Goal: Transaction & Acquisition: Purchase product/service

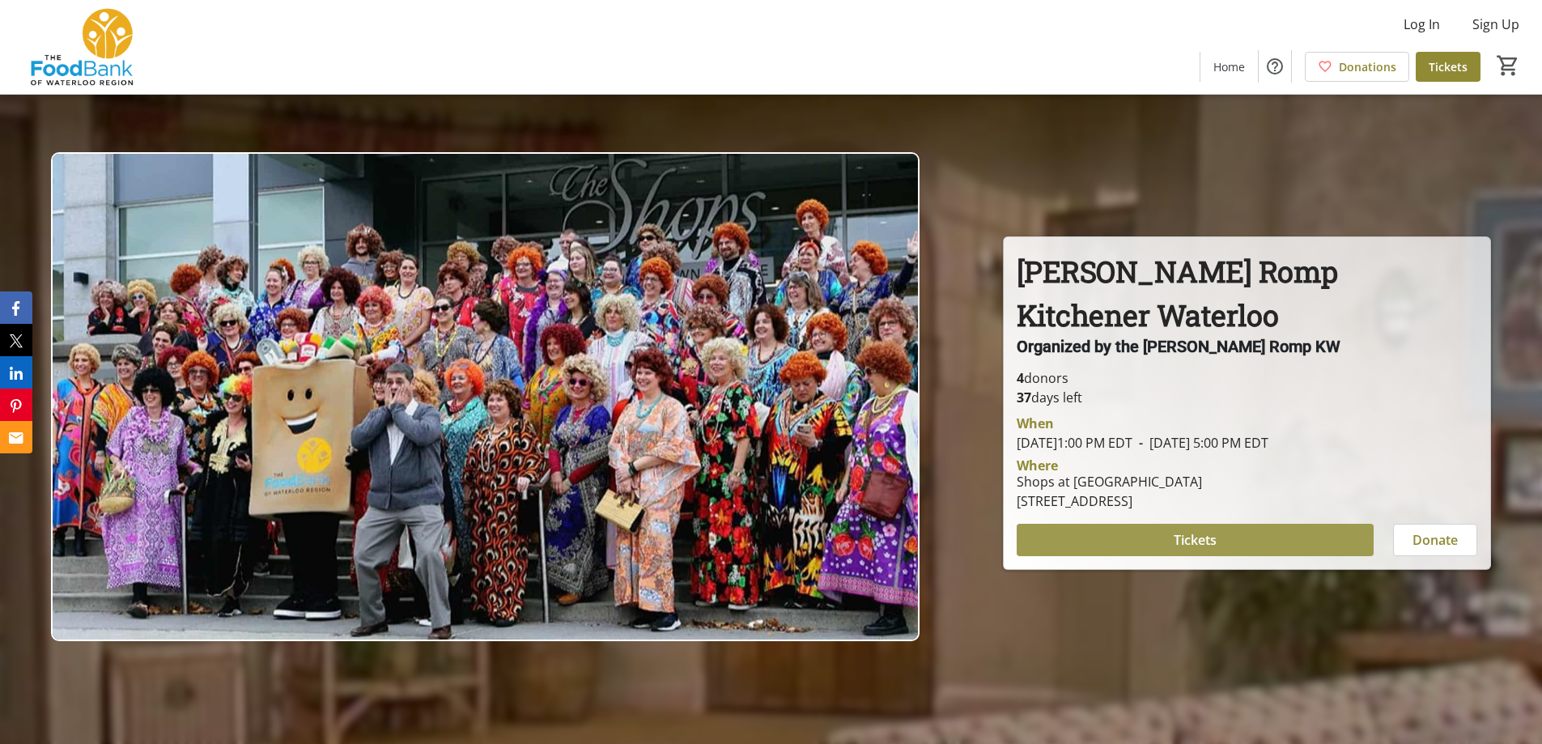
click at [1179, 544] on span "Tickets" at bounding box center [1195, 539] width 43 height 19
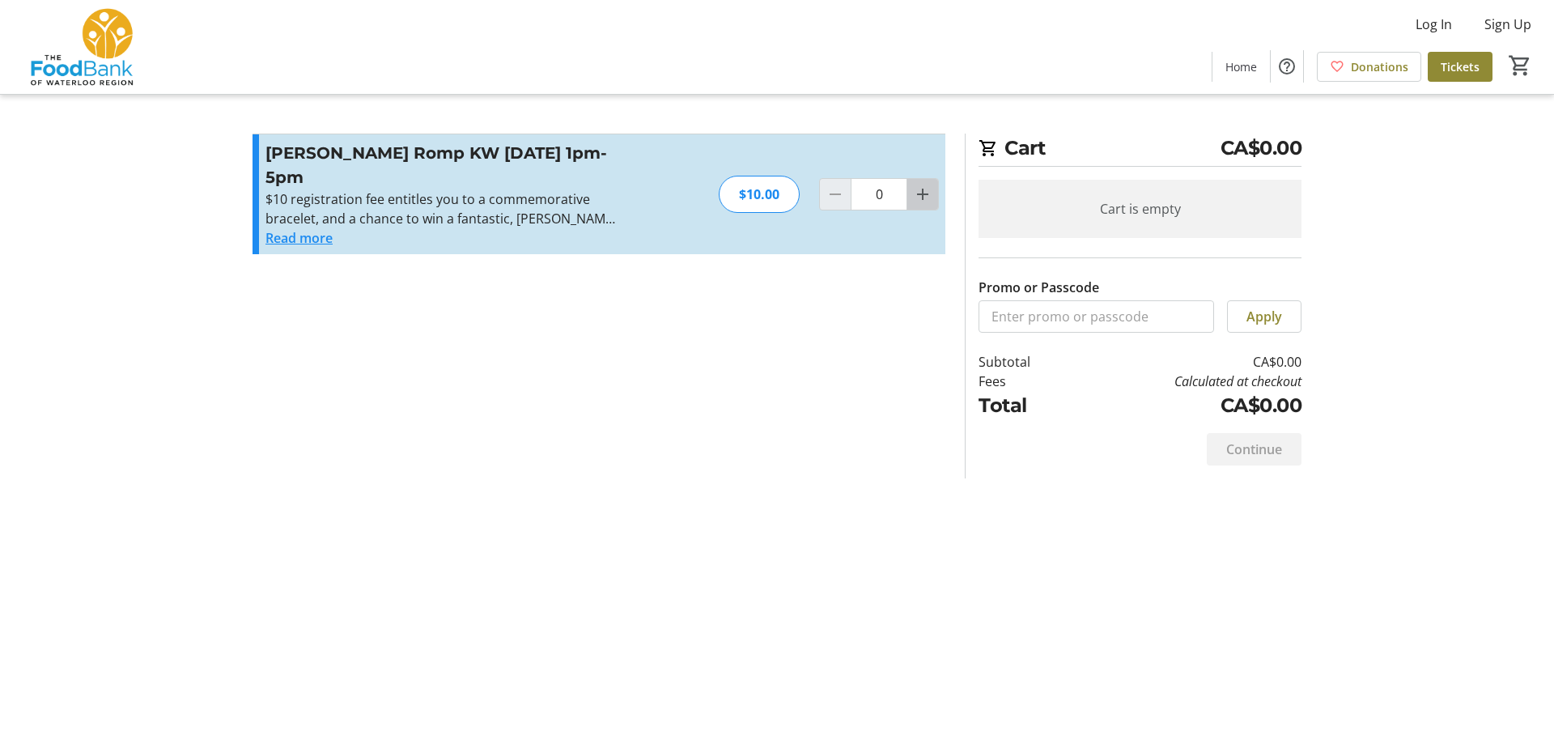
click at [923, 194] on mat-icon "Increment by one" at bounding box center [922, 194] width 19 height 19
type input "1"
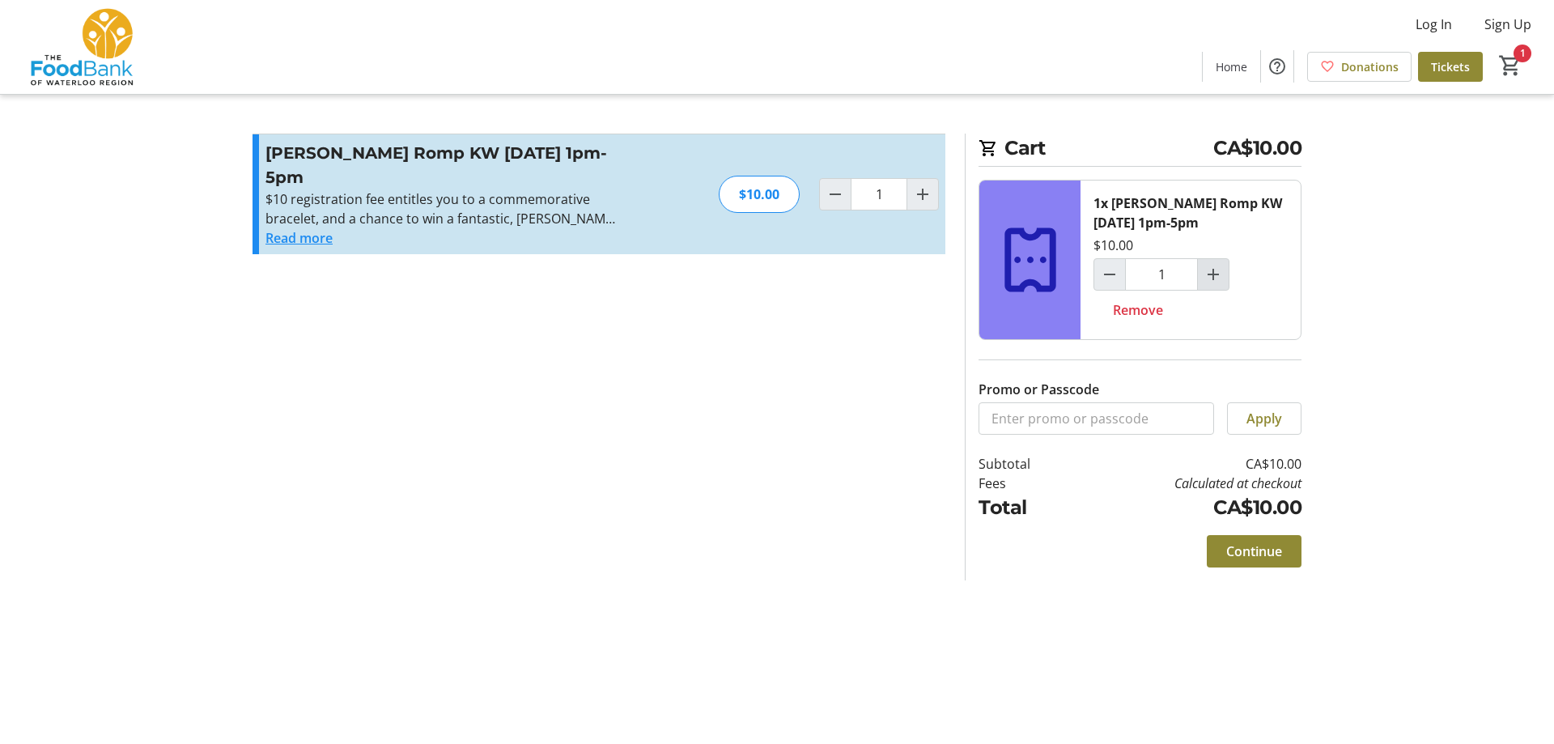
click at [1215, 274] on mat-icon "Increment by one" at bounding box center [1213, 274] width 19 height 19
type input "2"
click at [1266, 555] on span "Continue" at bounding box center [1255, 551] width 56 height 19
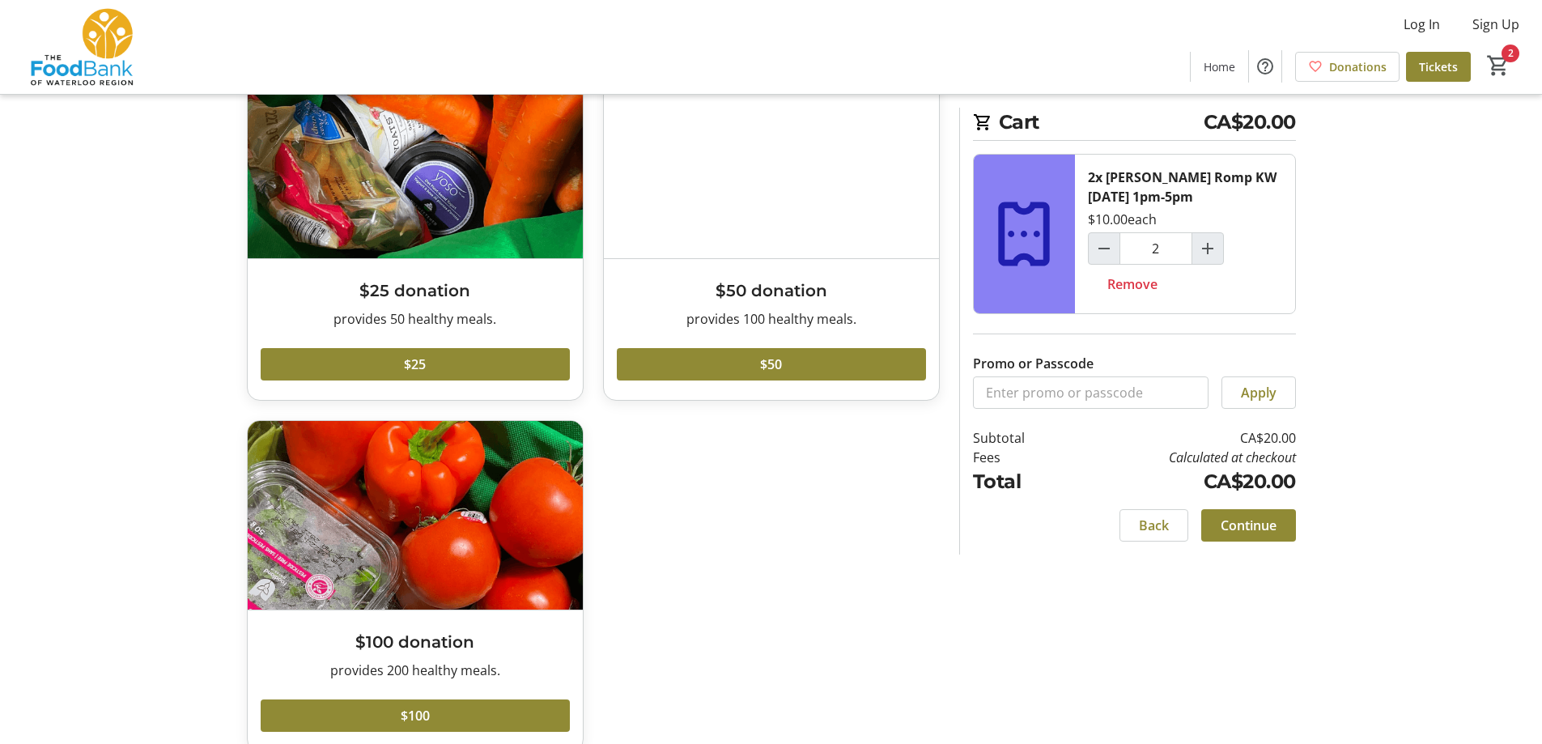
scroll to position [141, 0]
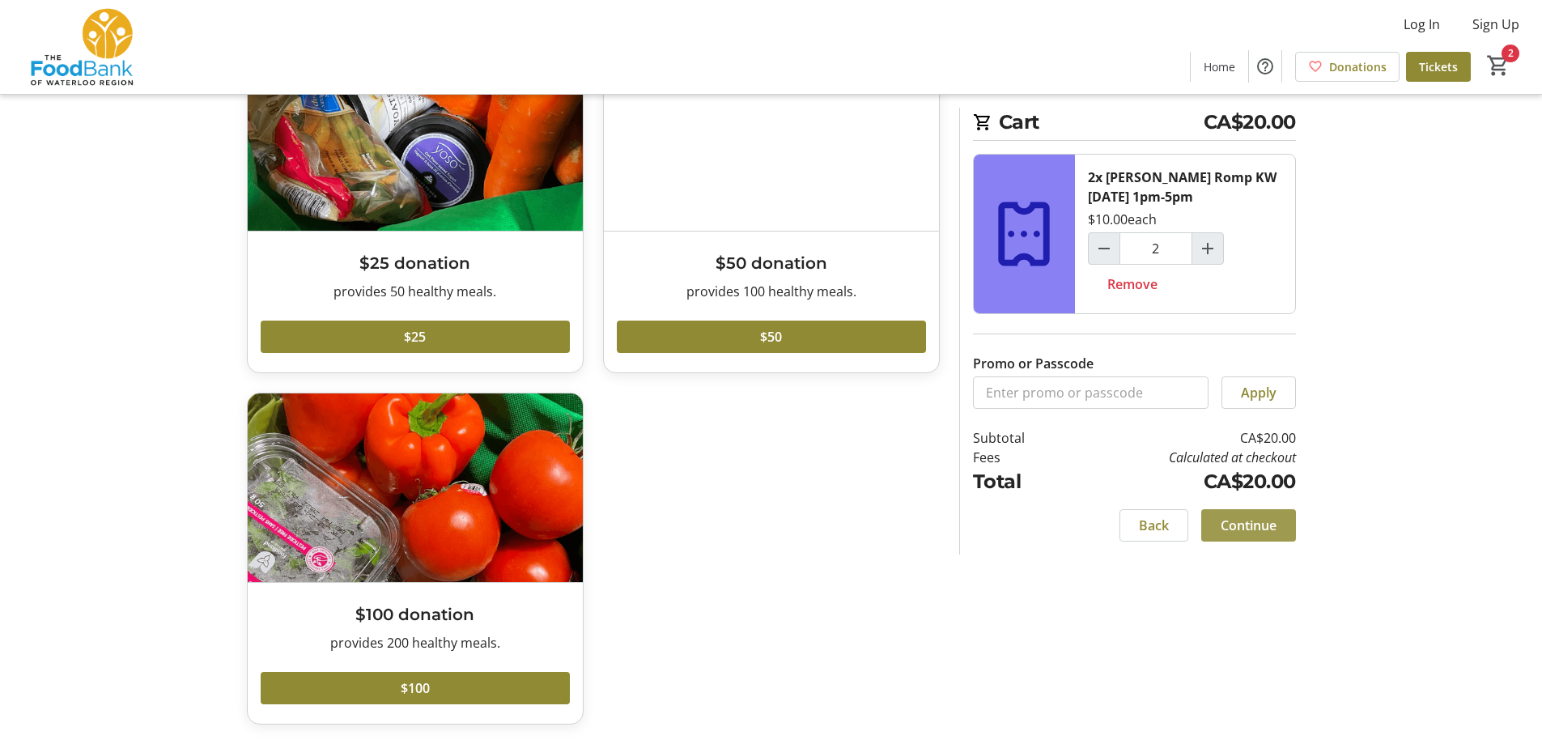
click at [1259, 527] on span "Continue" at bounding box center [1249, 525] width 56 height 19
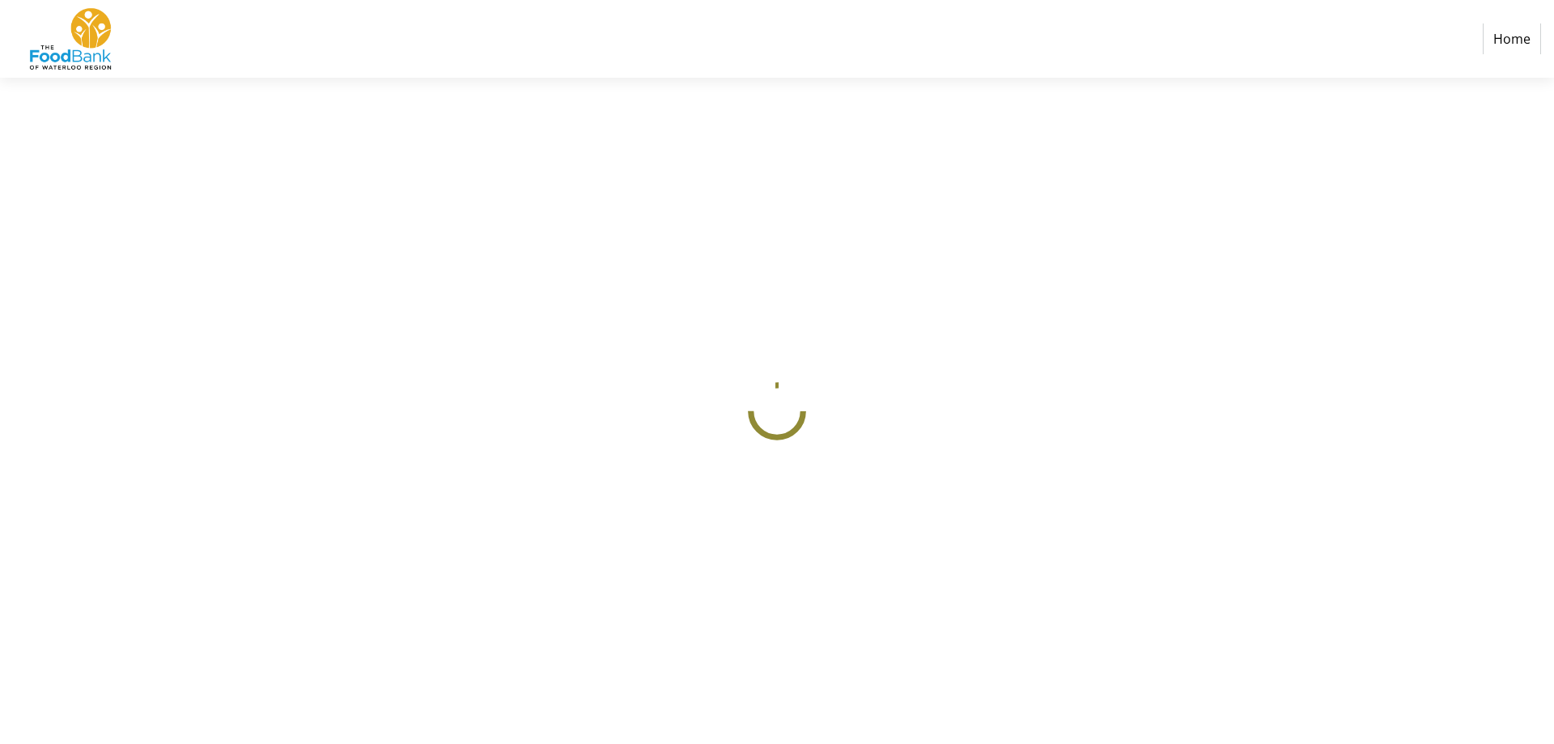
select select "CA"
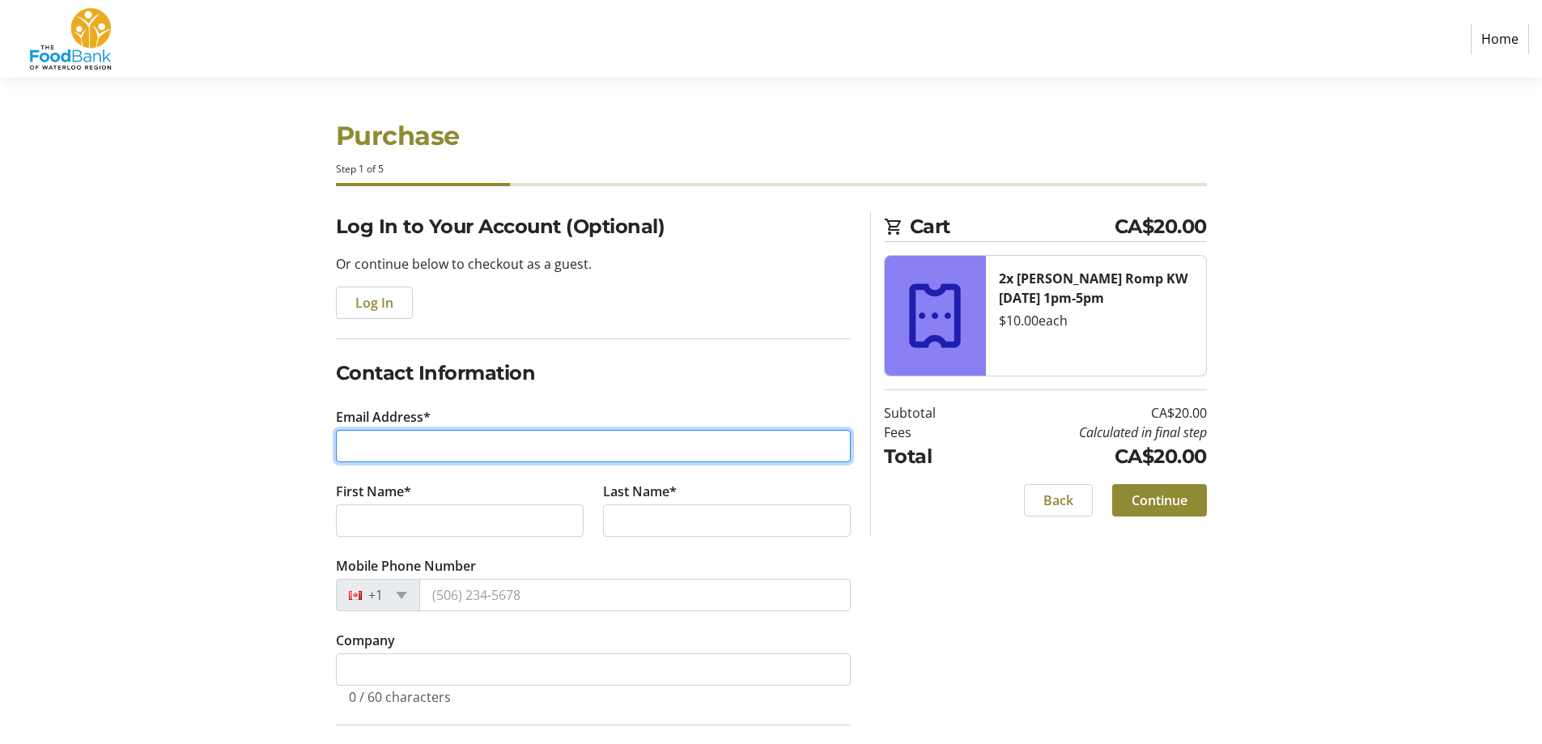
click at [457, 449] on input "Email Address*" at bounding box center [593, 446] width 515 height 32
type input "[EMAIL_ADDRESS][DOMAIN_NAME]"
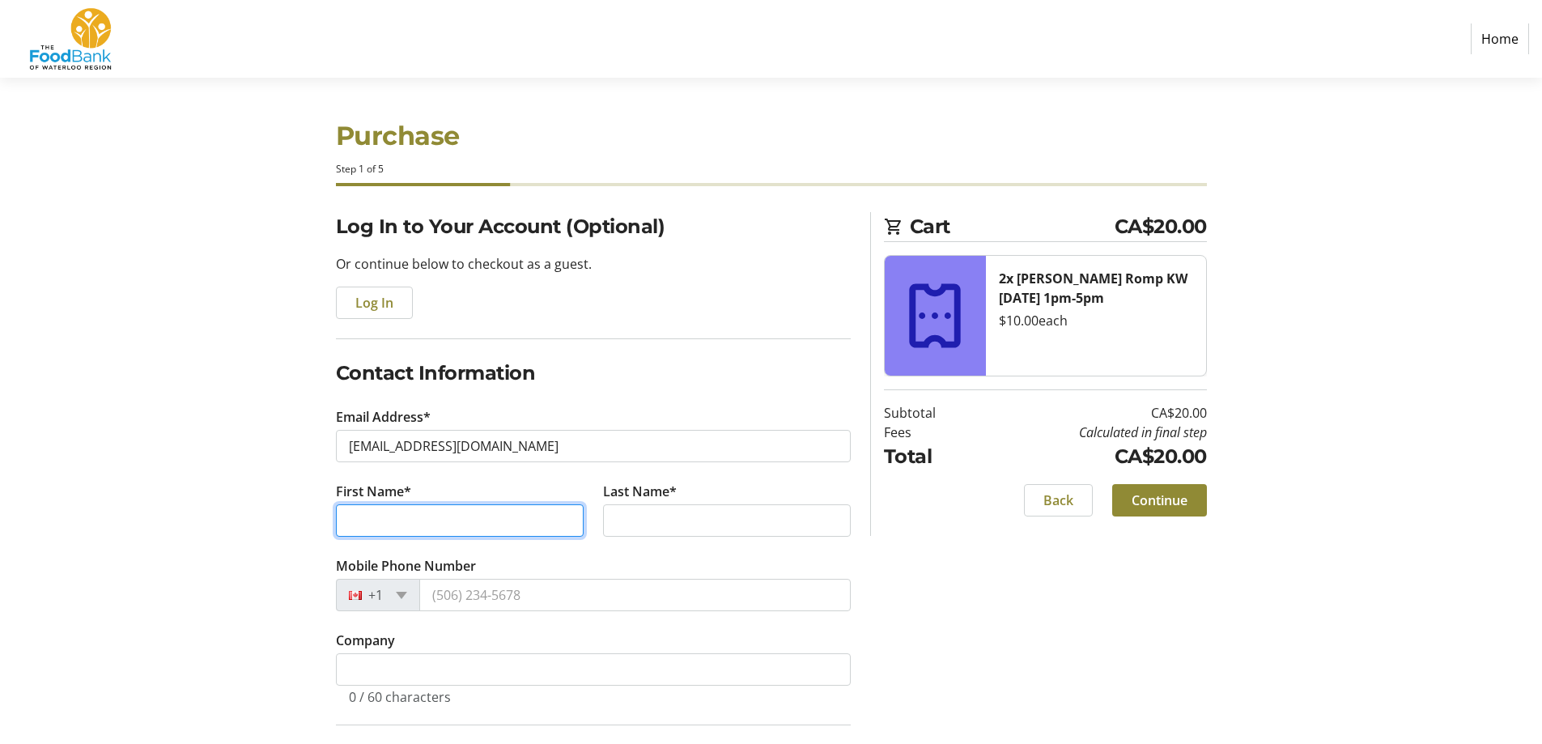
type input "jay"
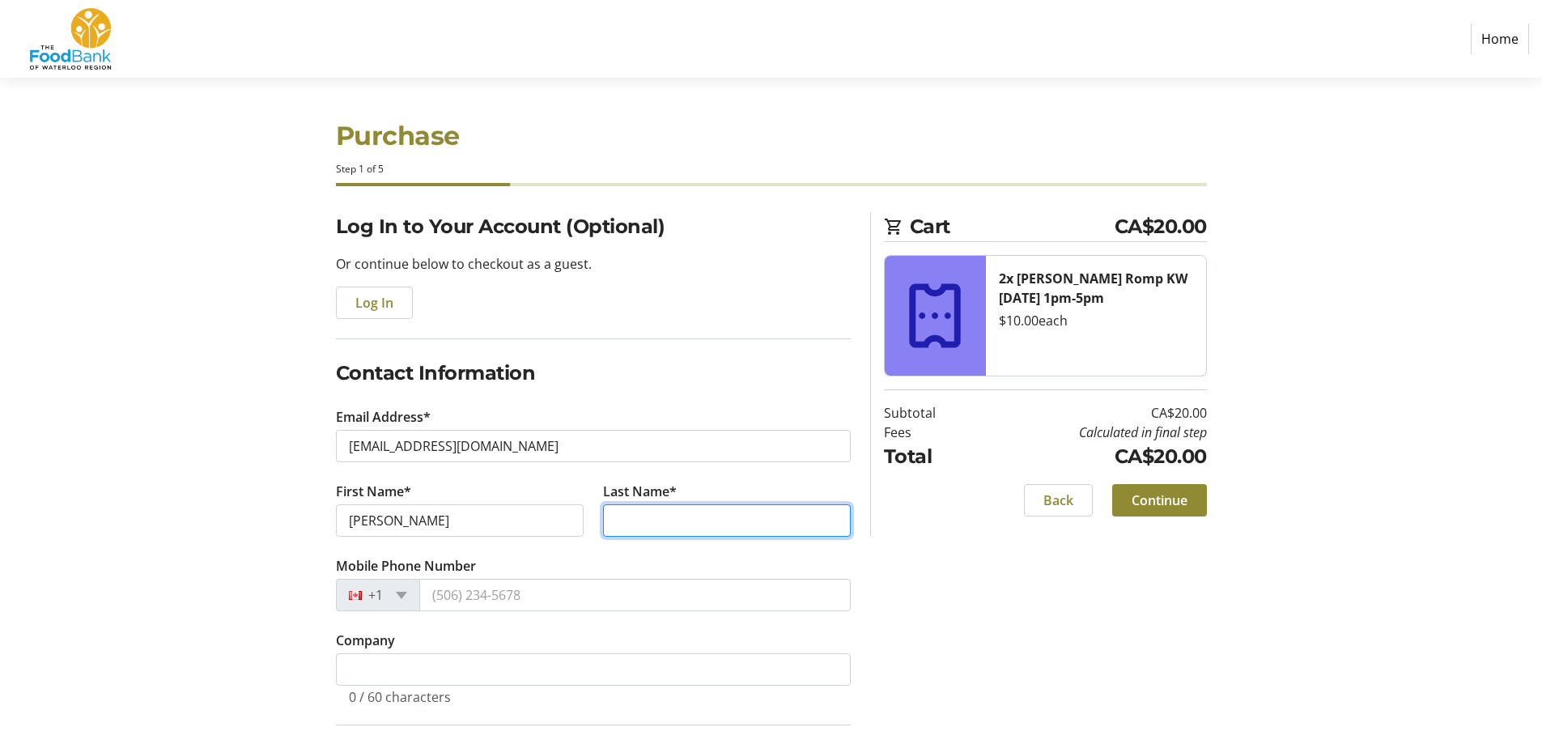
type input "burnett"
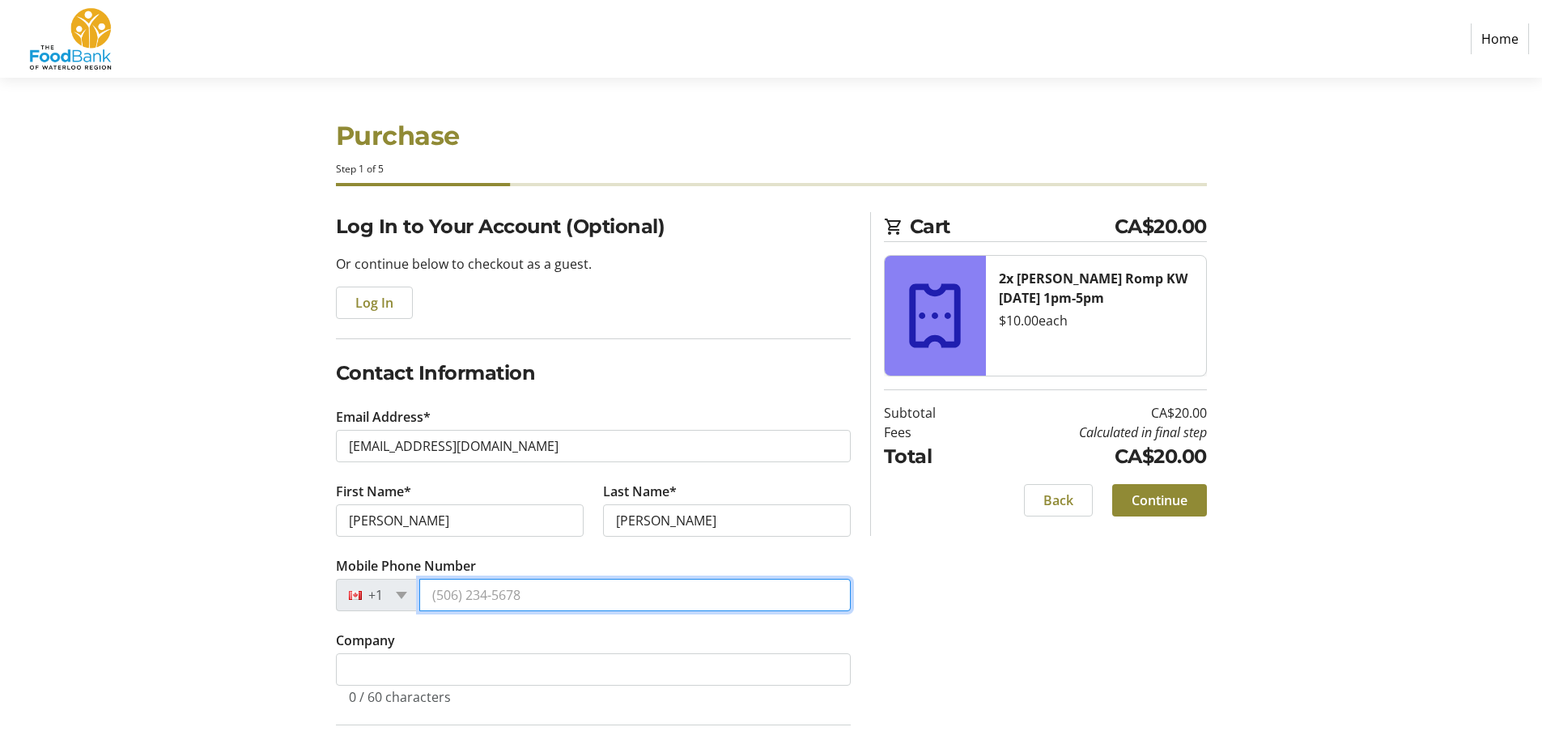
type input "[PHONE_NUMBER]"
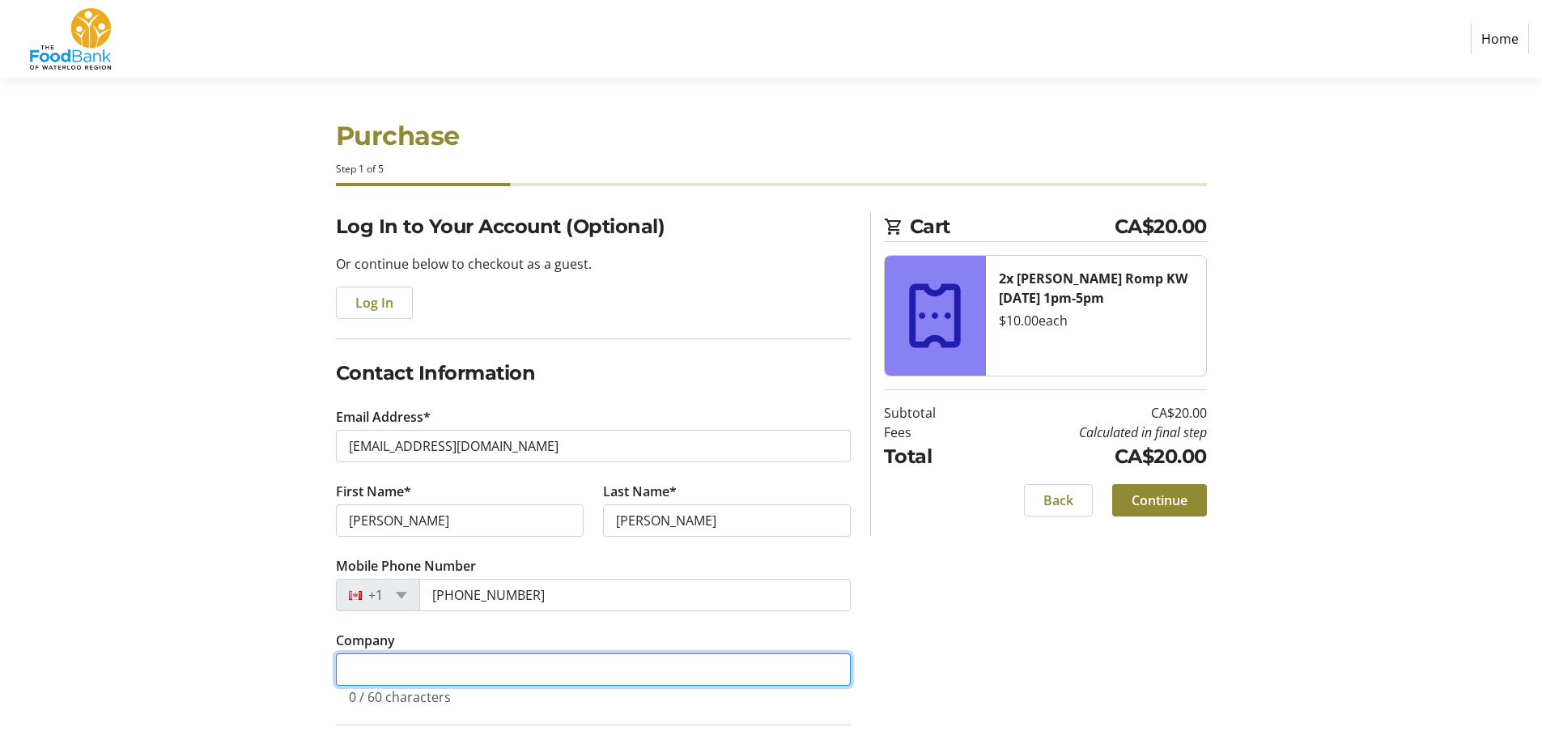
type input "Cambridge Keg & Cork"
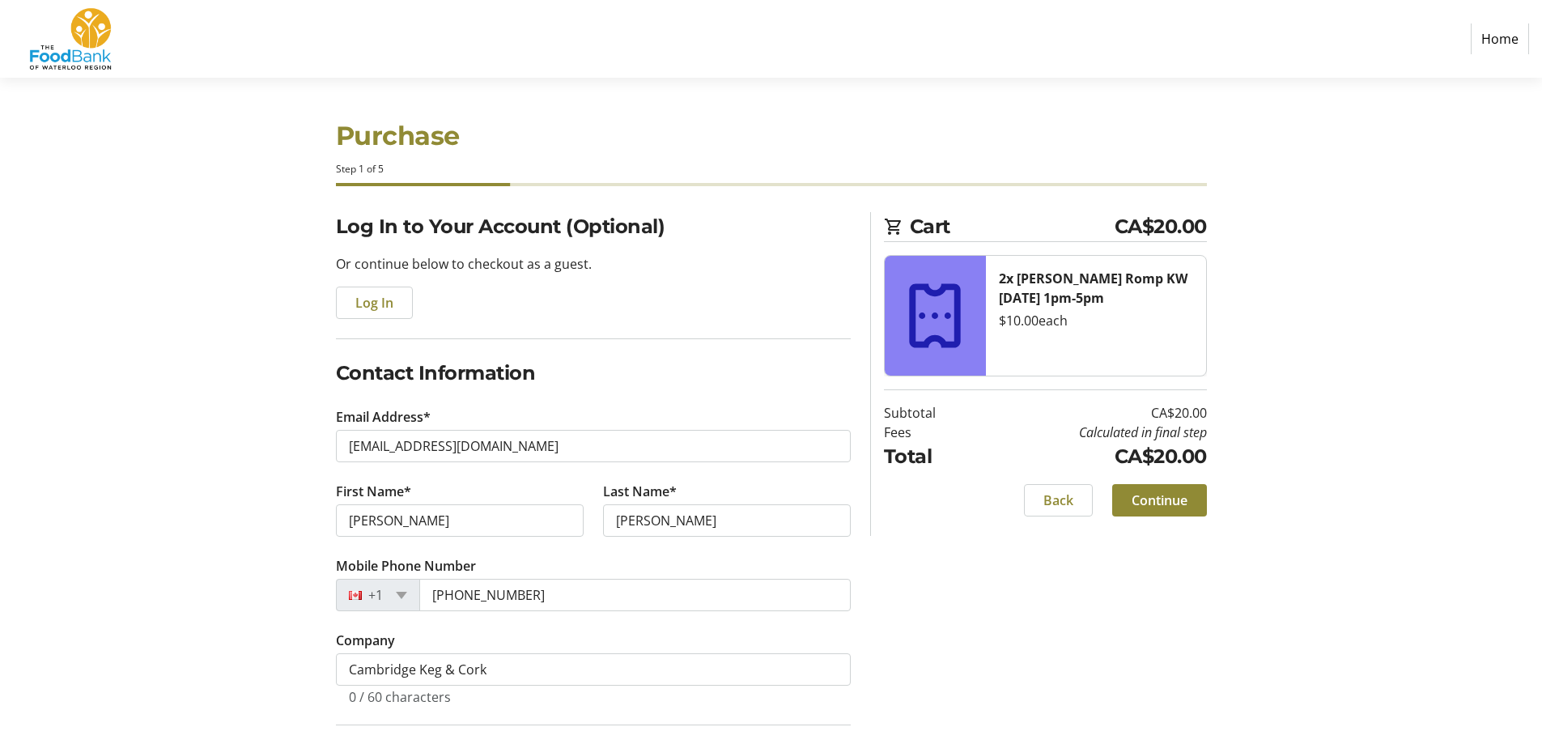
type input "1177 Franklin ave, unit 4"
type input "Cambridge"
select select "ON"
type input "N1R 7W4"
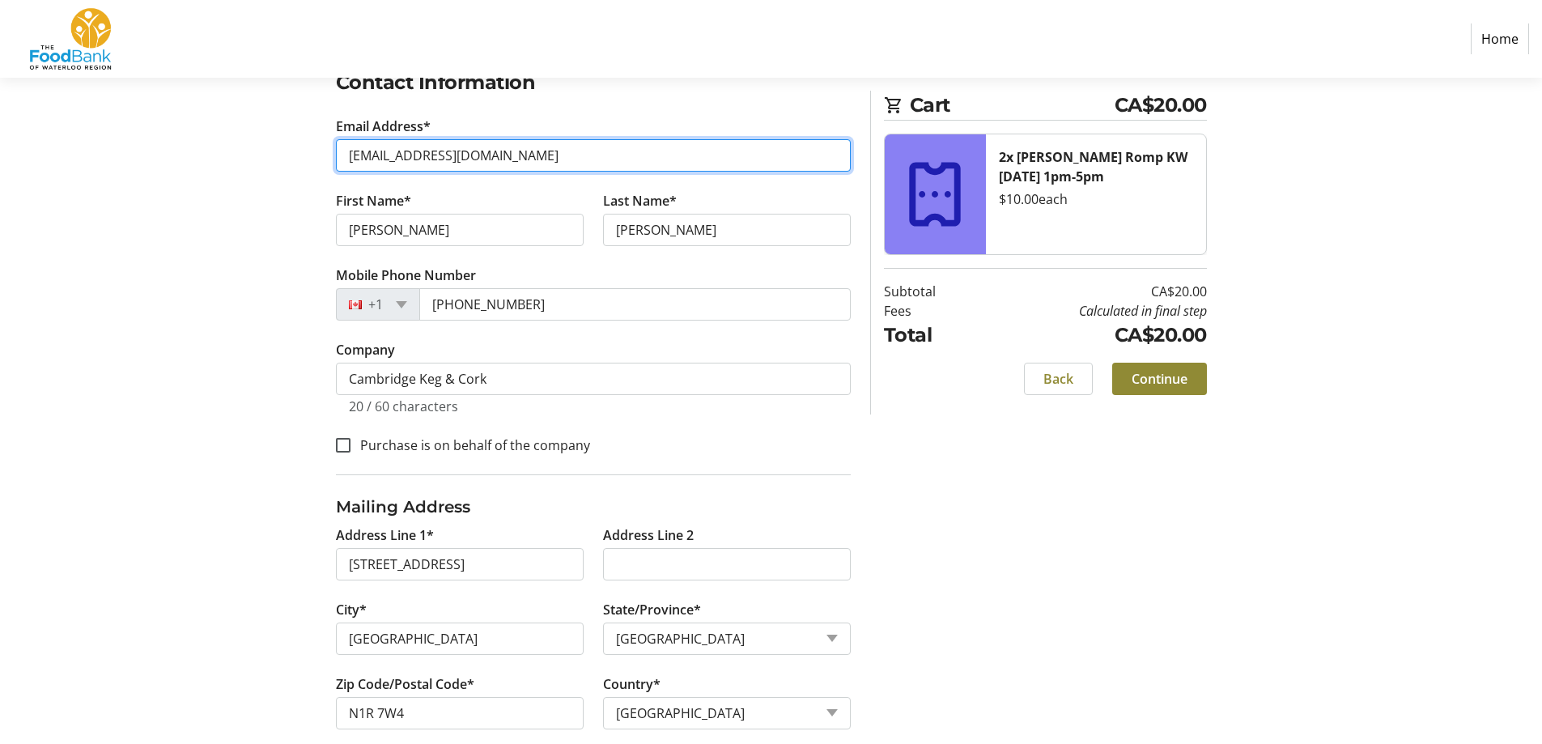
scroll to position [315, 0]
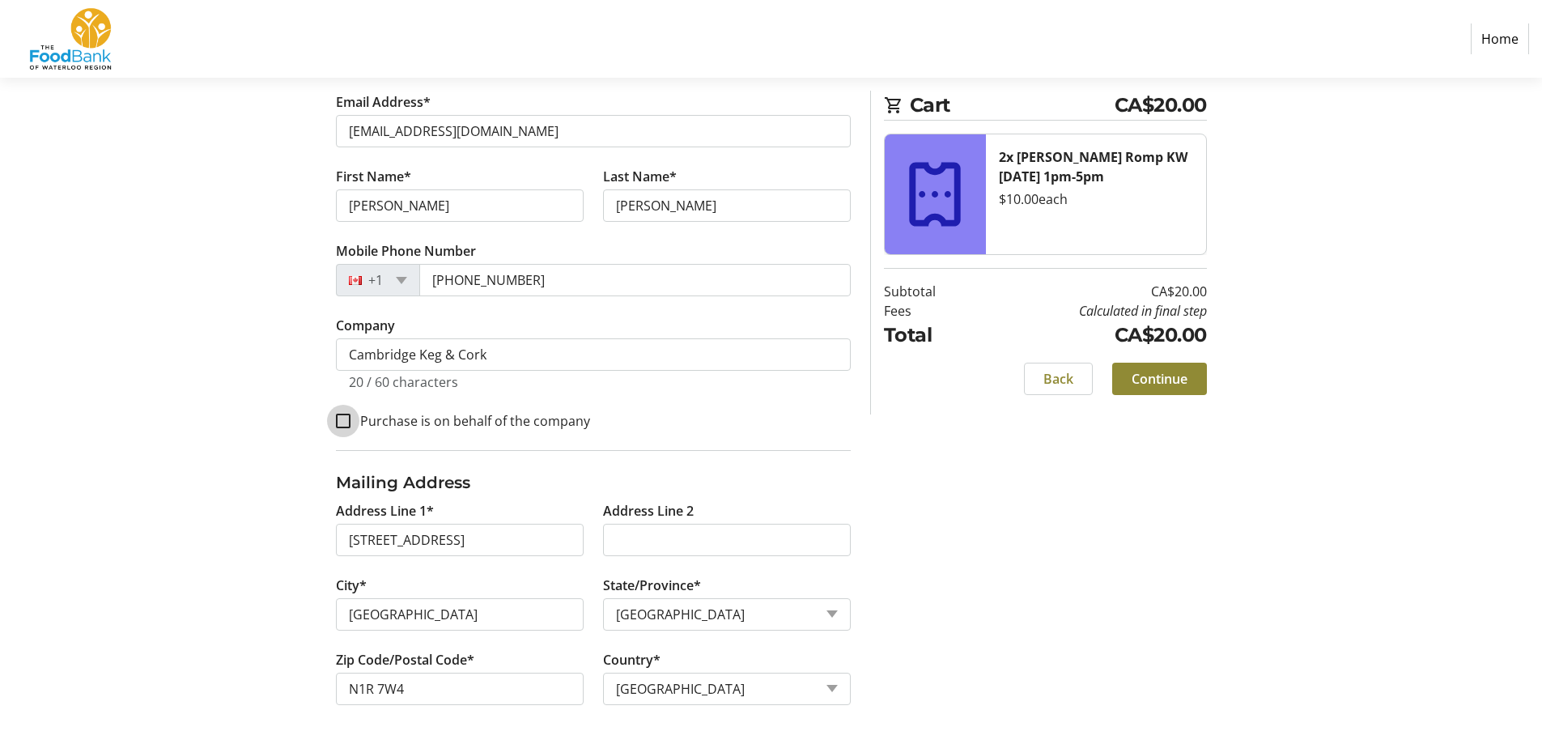
click at [348, 425] on input "Purchase is on behalf of the company" at bounding box center [343, 421] width 15 height 15
checkbox input "true"
click at [1164, 379] on span "Continue" at bounding box center [1160, 378] width 56 height 19
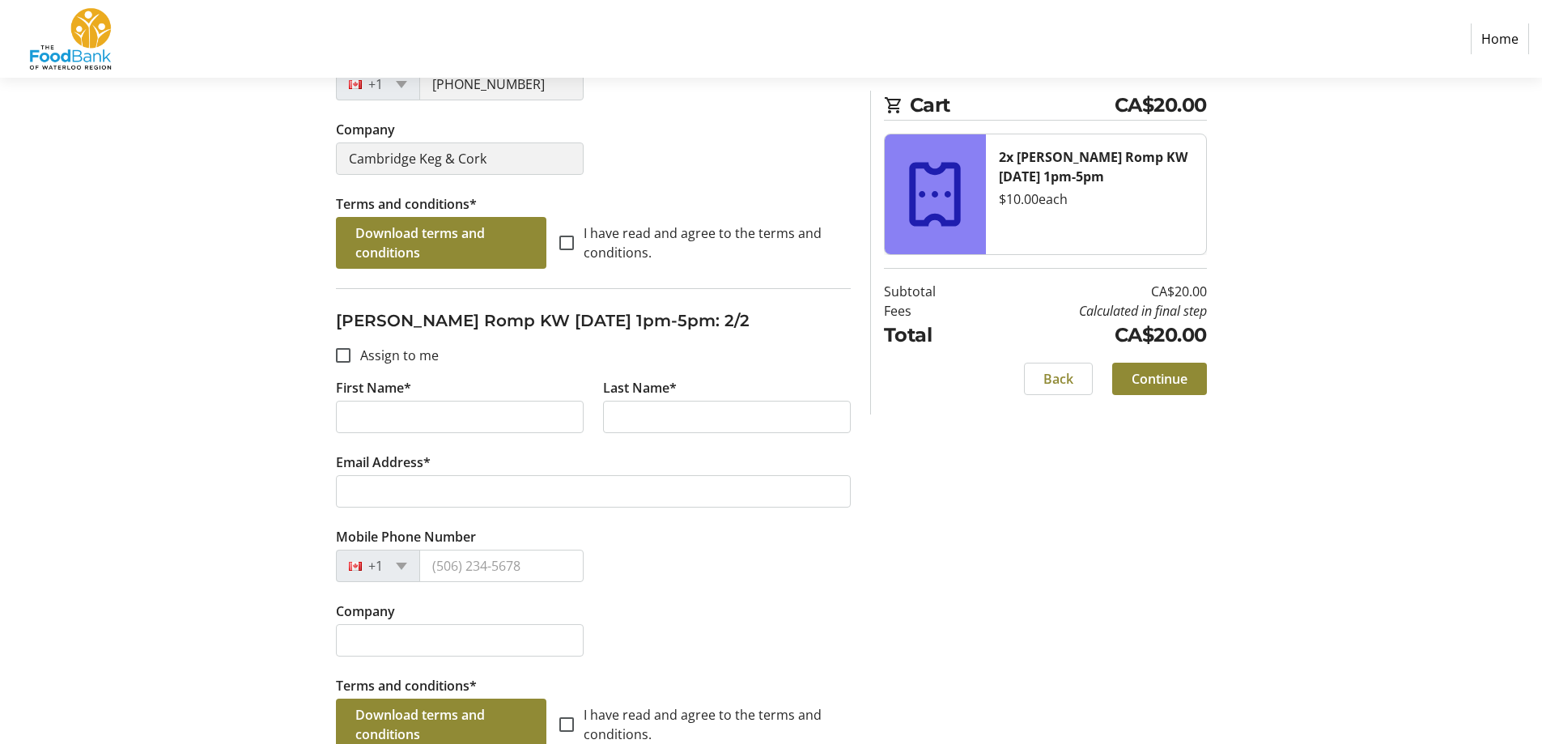
scroll to position [567, 0]
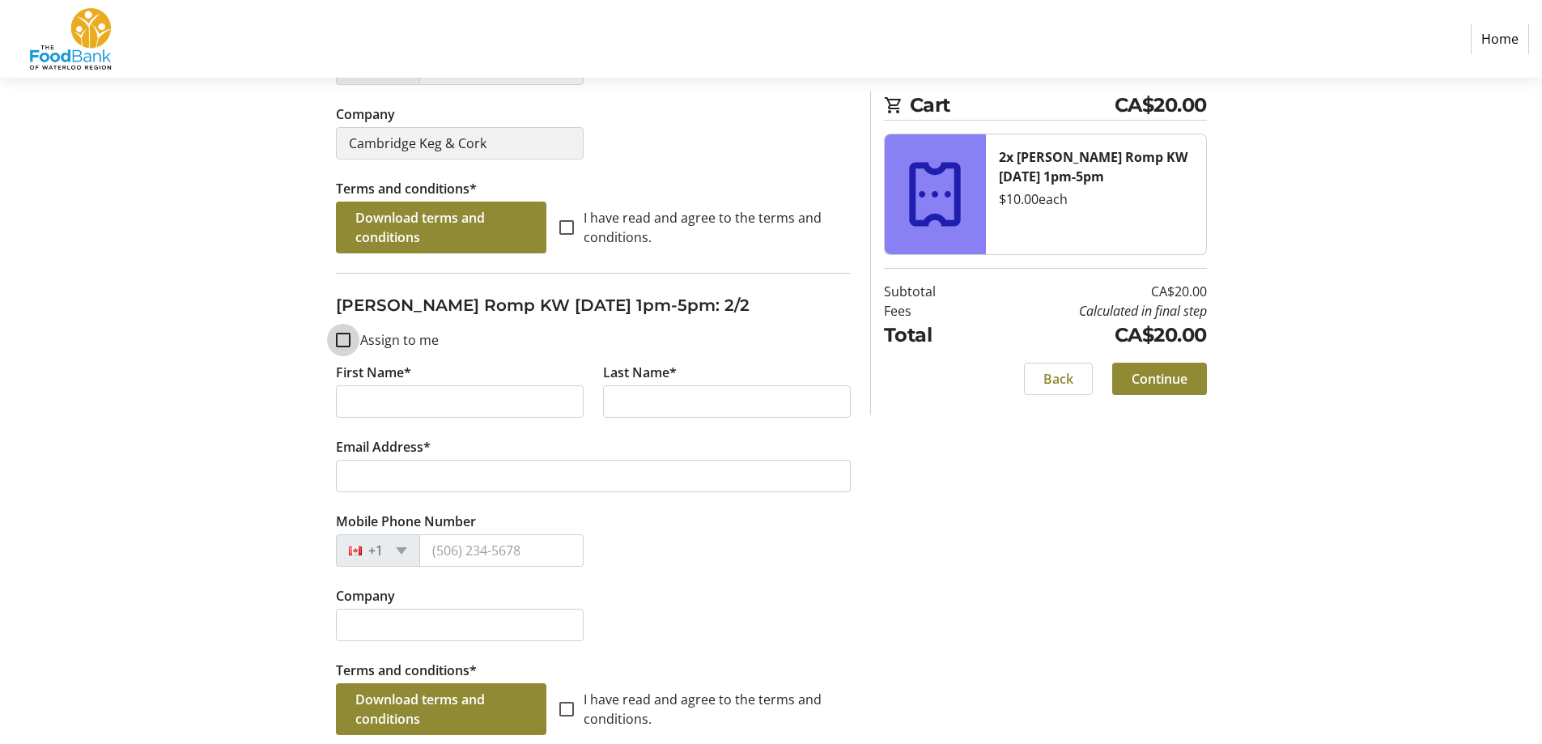
click at [340, 345] on input "Assign to me" at bounding box center [343, 340] width 15 height 15
checkbox input "true"
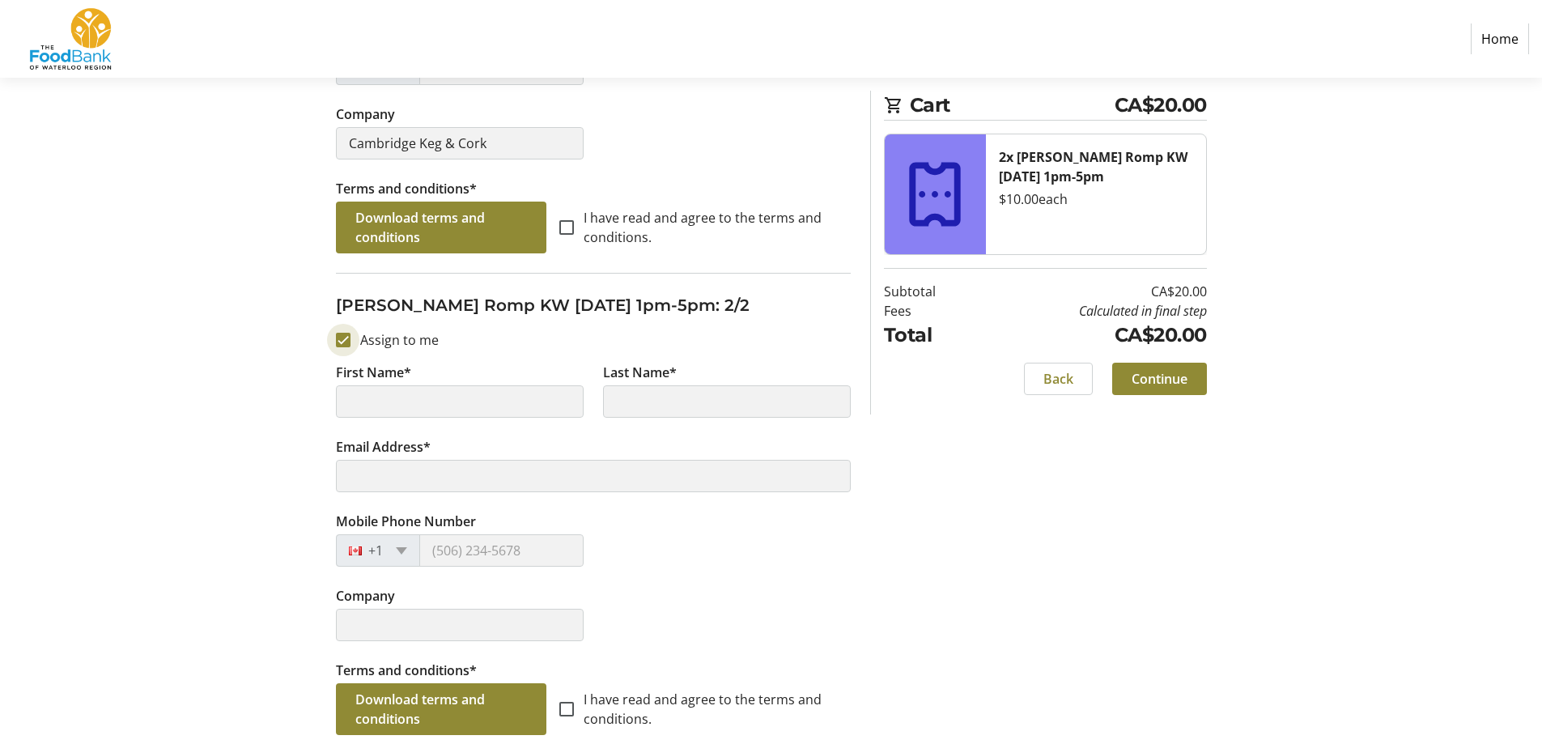
type input "jay"
type input "burnett"
type input "[EMAIL_ADDRESS][DOMAIN_NAME]"
type input "[PHONE_NUMBER]"
type input "Cambridge Keg & Cork"
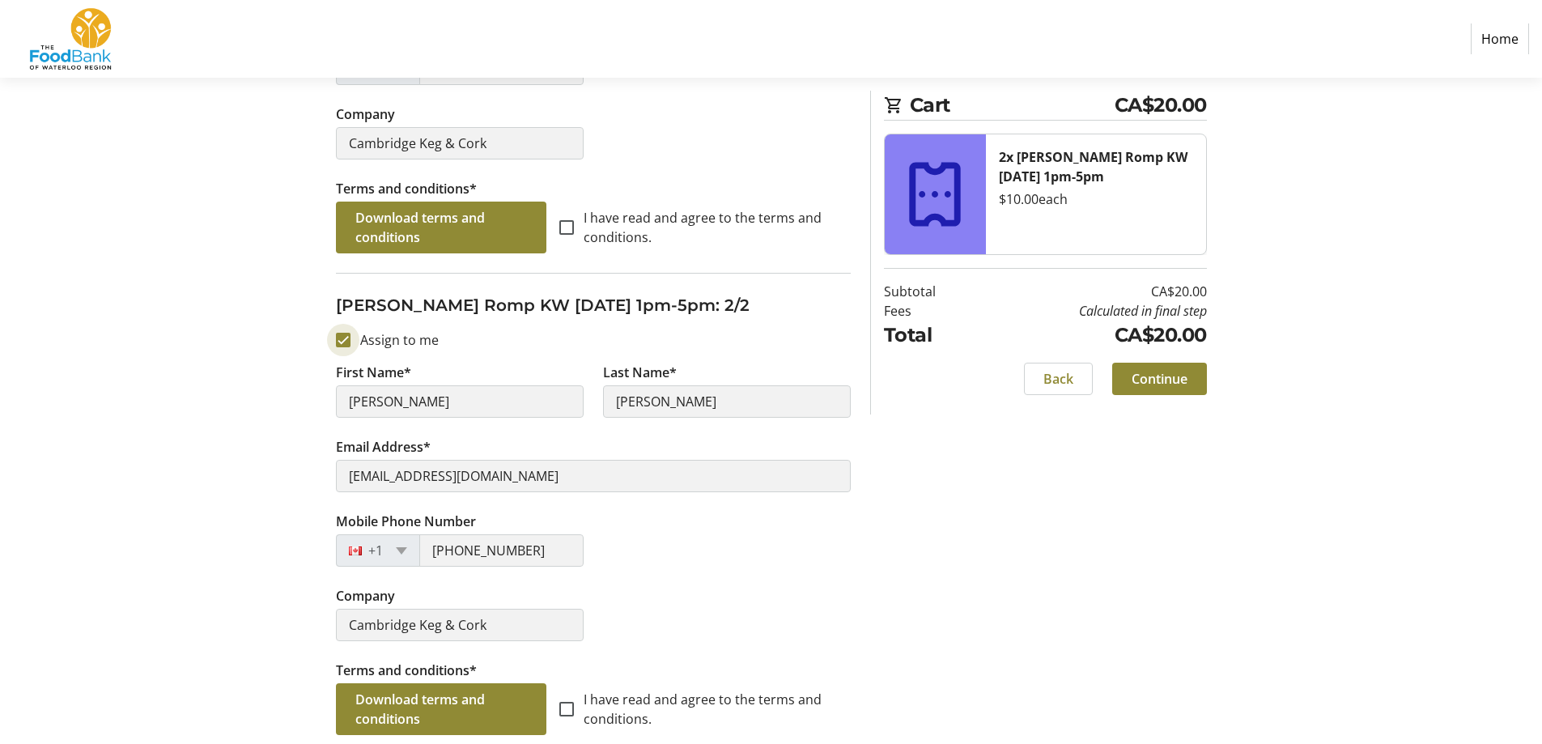
scroll to position [577, 0]
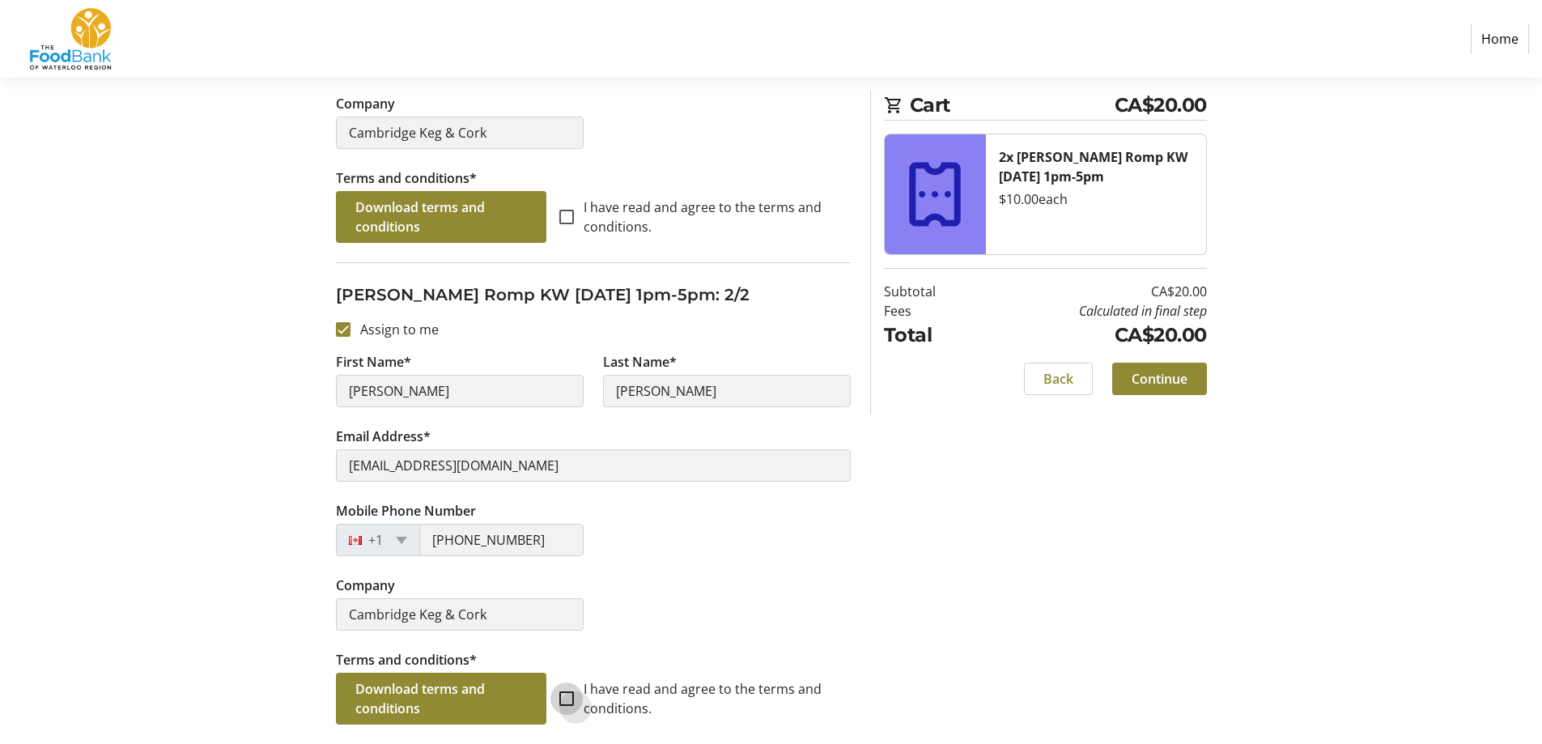
click at [571, 701] on input "I have read and agree to the terms and conditions." at bounding box center [566, 698] width 15 height 15
checkbox input "true"
click at [1150, 379] on span "Continue" at bounding box center [1160, 378] width 56 height 19
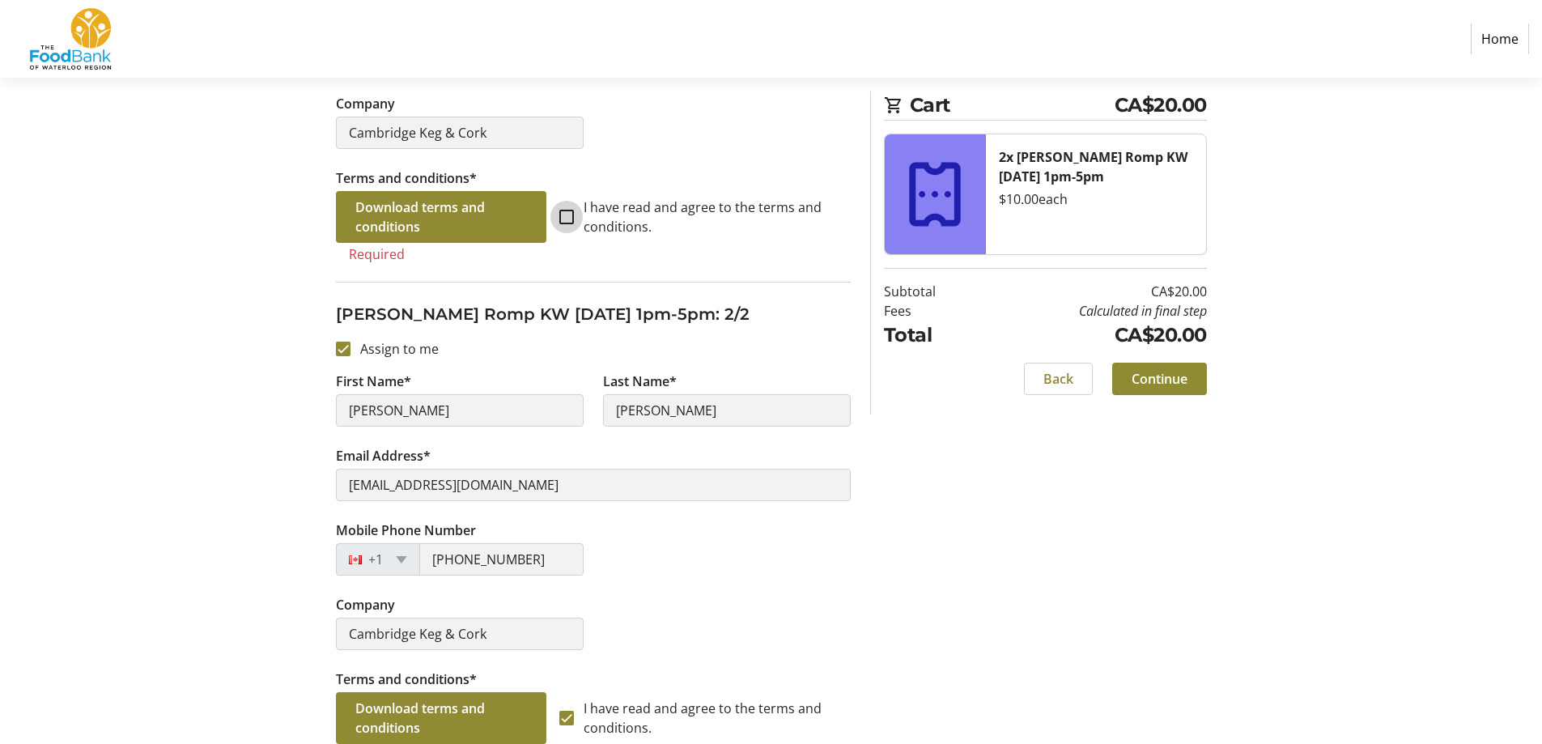
click at [566, 210] on input "I have read and agree to the terms and conditions." at bounding box center [566, 217] width 15 height 15
checkbox input "true"
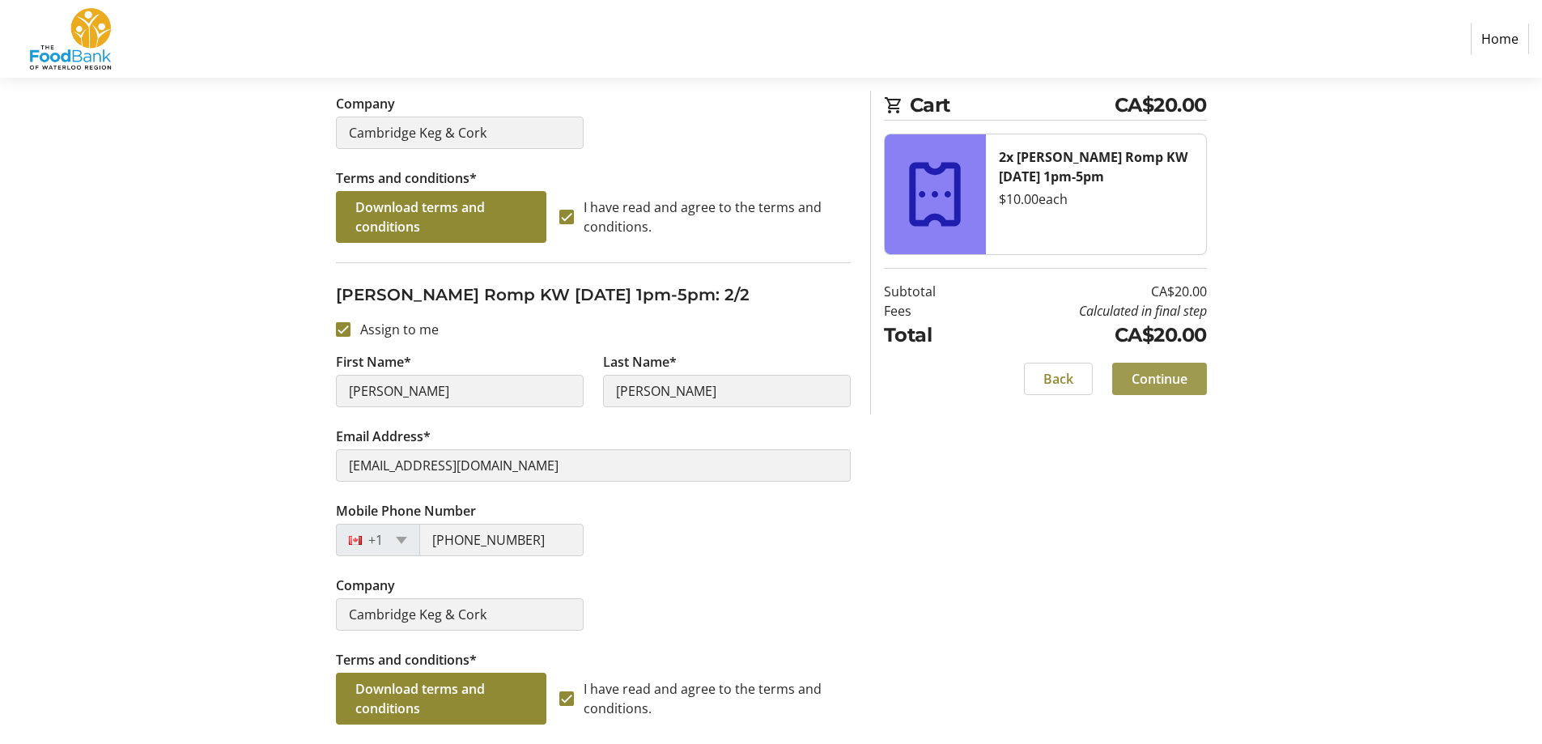
click at [1147, 374] on span "Continue" at bounding box center [1160, 378] width 56 height 19
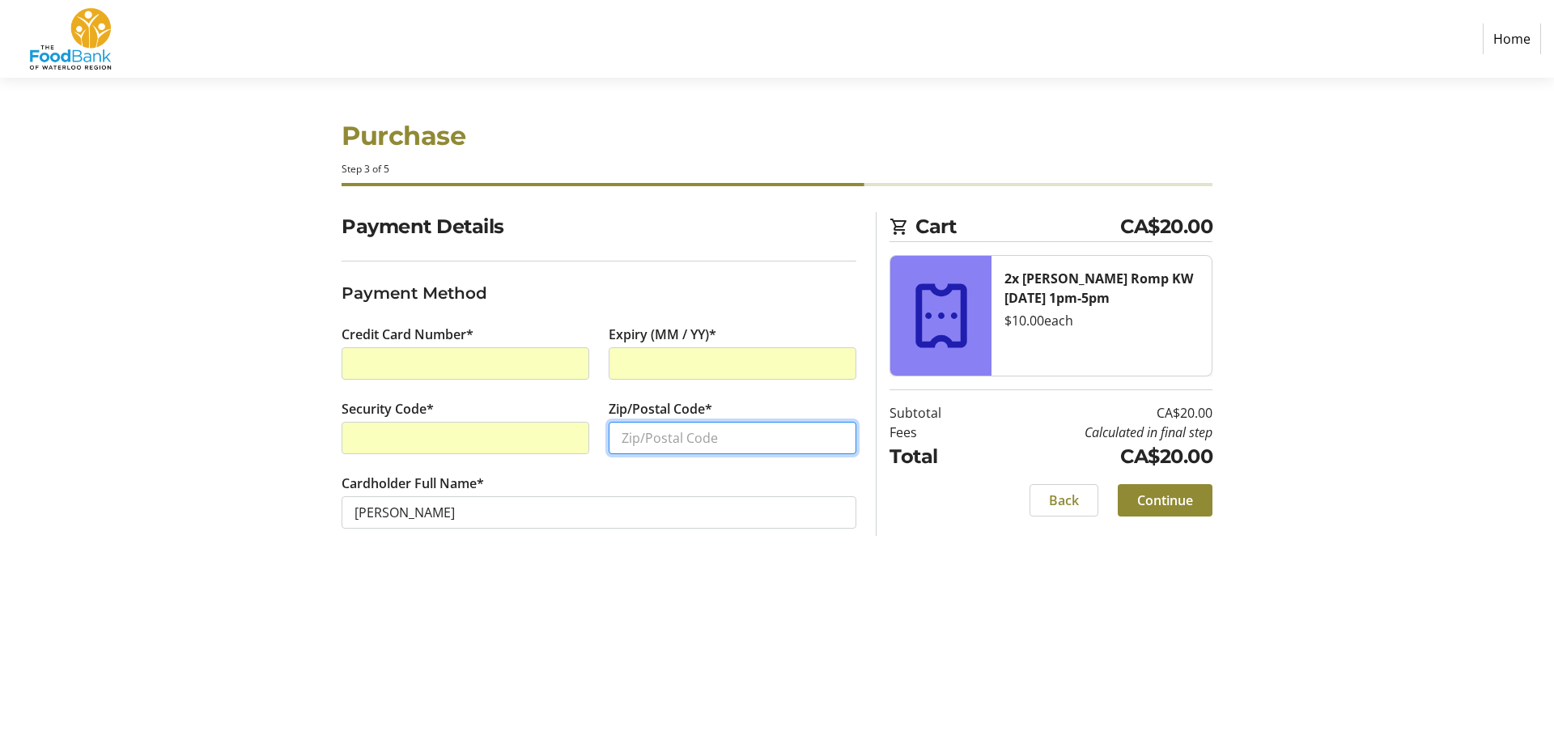
click at [682, 443] on input "Zip/Postal Code*" at bounding box center [733, 438] width 248 height 32
click at [665, 477] on tr-form-field "Cardholder Full Name* jay burnett" at bounding box center [599, 511] width 515 height 74
click at [640, 439] on input "n1s4y8" at bounding box center [733, 438] width 248 height 32
type input "n1s 4y8"
click at [1165, 503] on span "Continue" at bounding box center [1165, 500] width 56 height 19
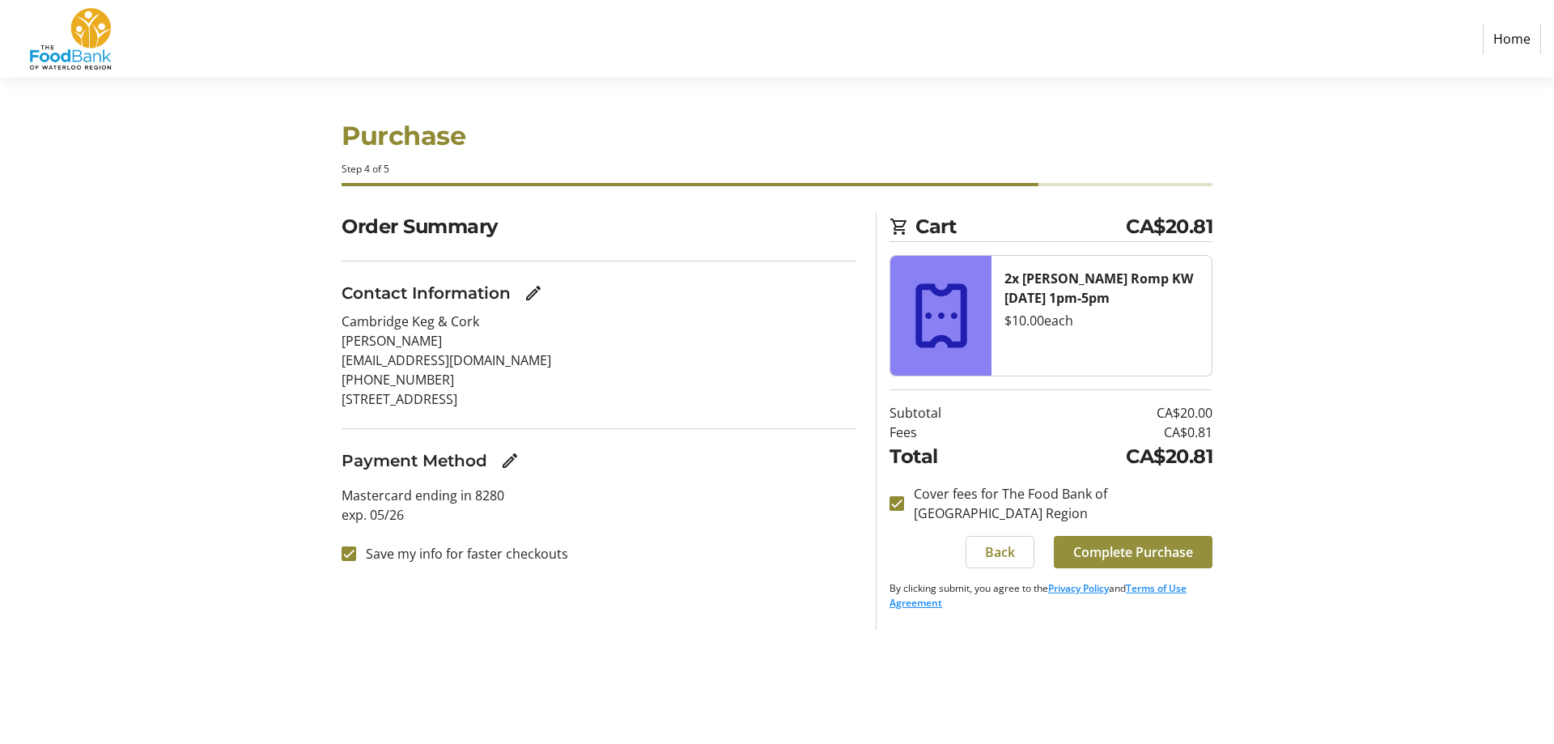
click at [1154, 533] on span at bounding box center [1133, 552] width 159 height 39
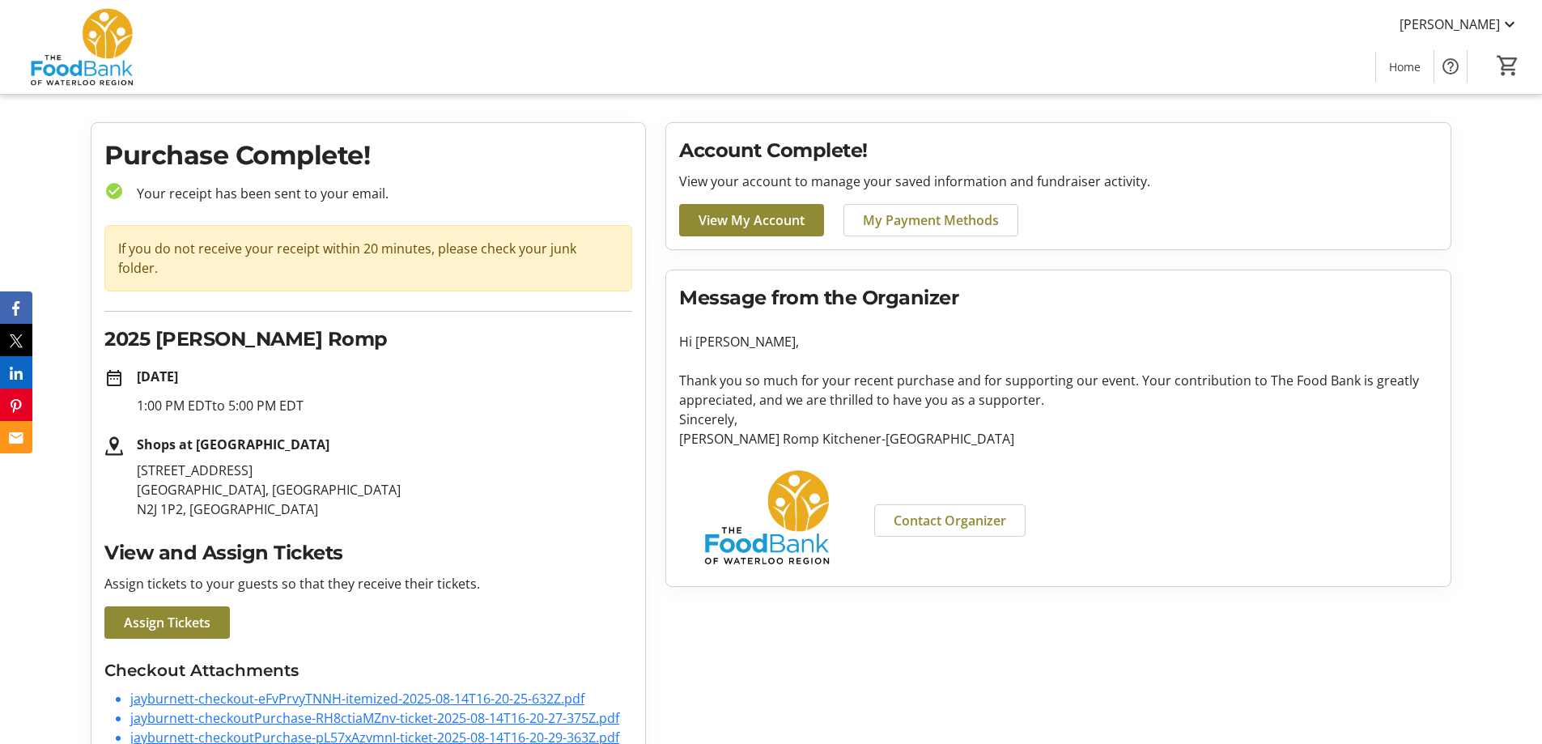
scroll to position [49, 0]
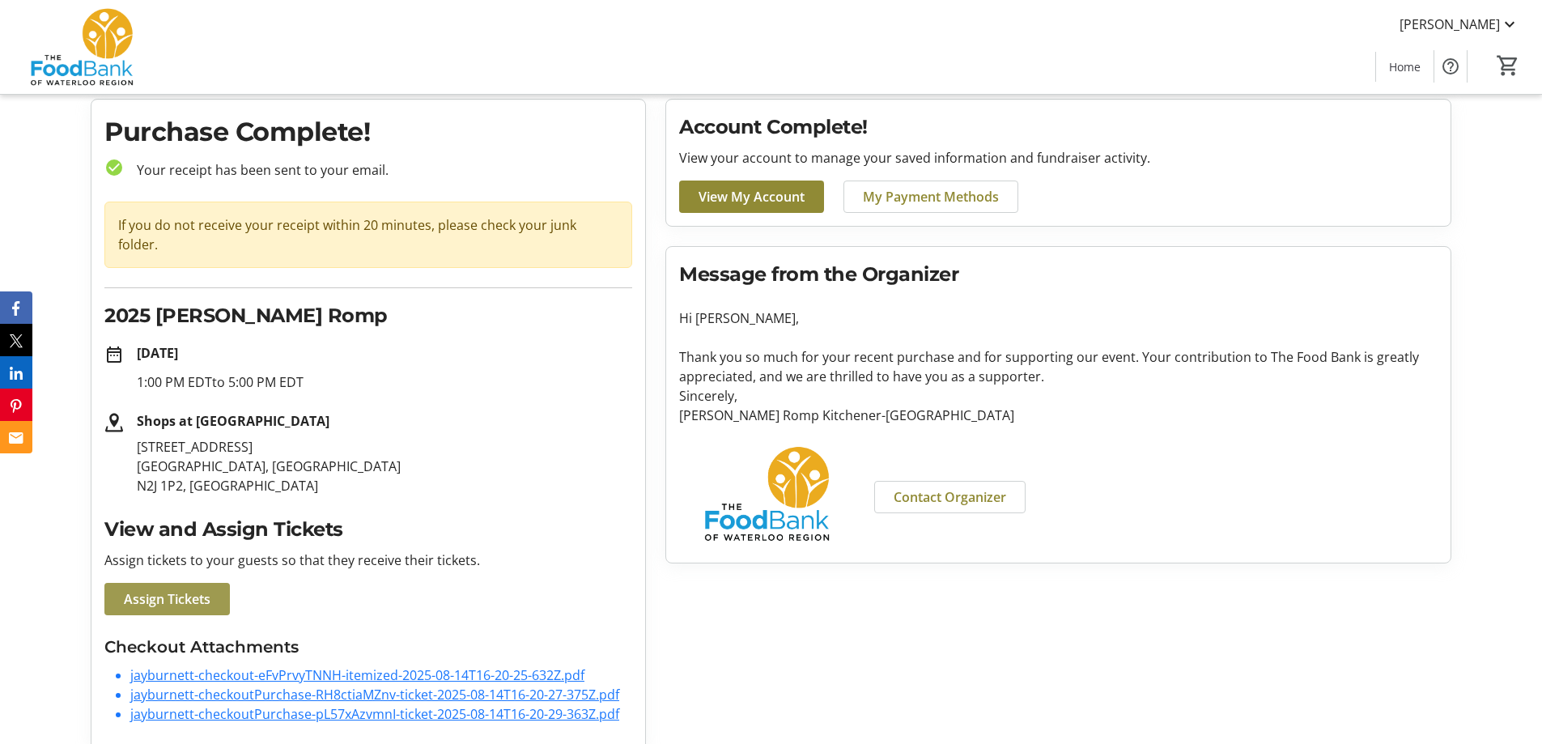
click at [155, 589] on span "Assign Tickets" at bounding box center [167, 598] width 87 height 19
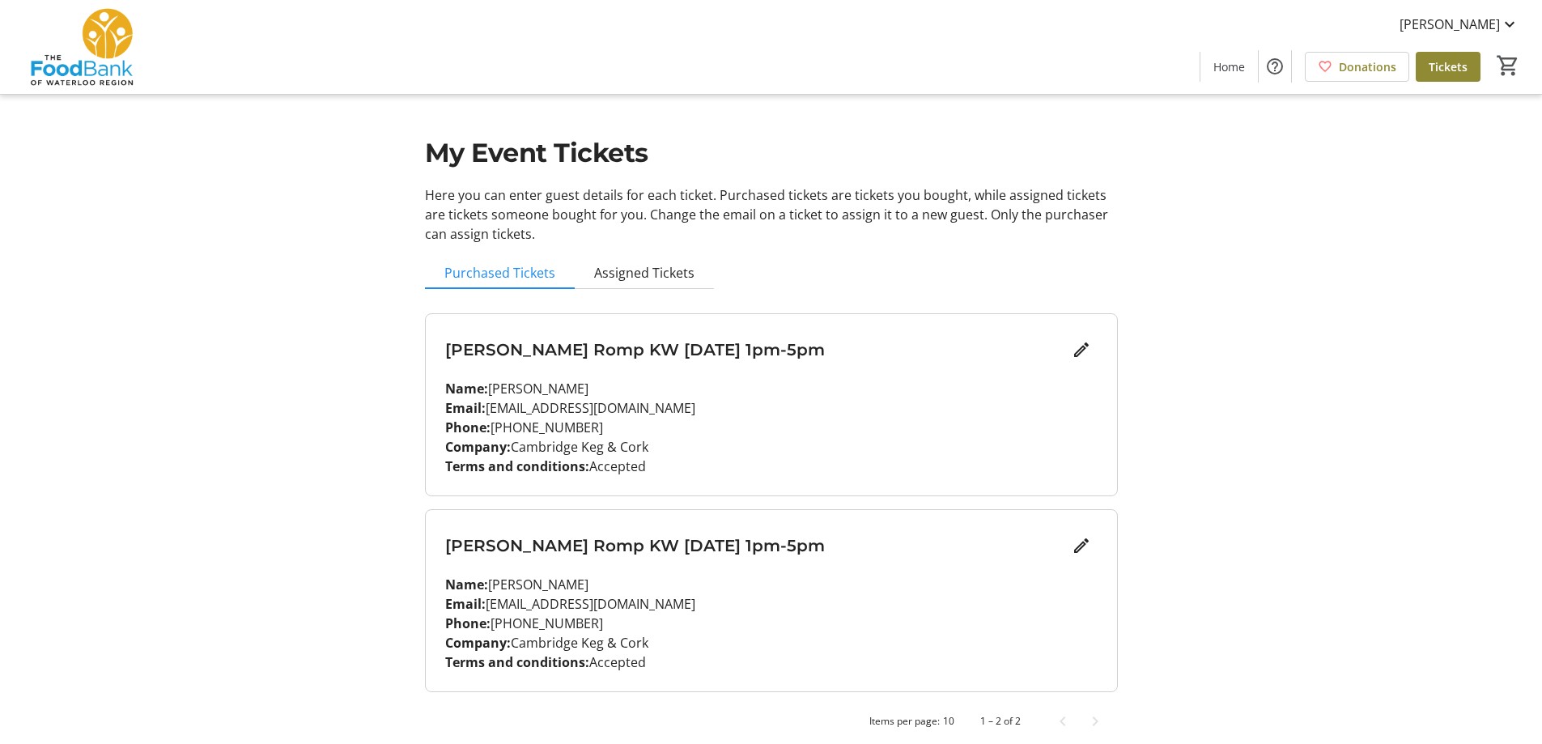
scroll to position [13, 0]
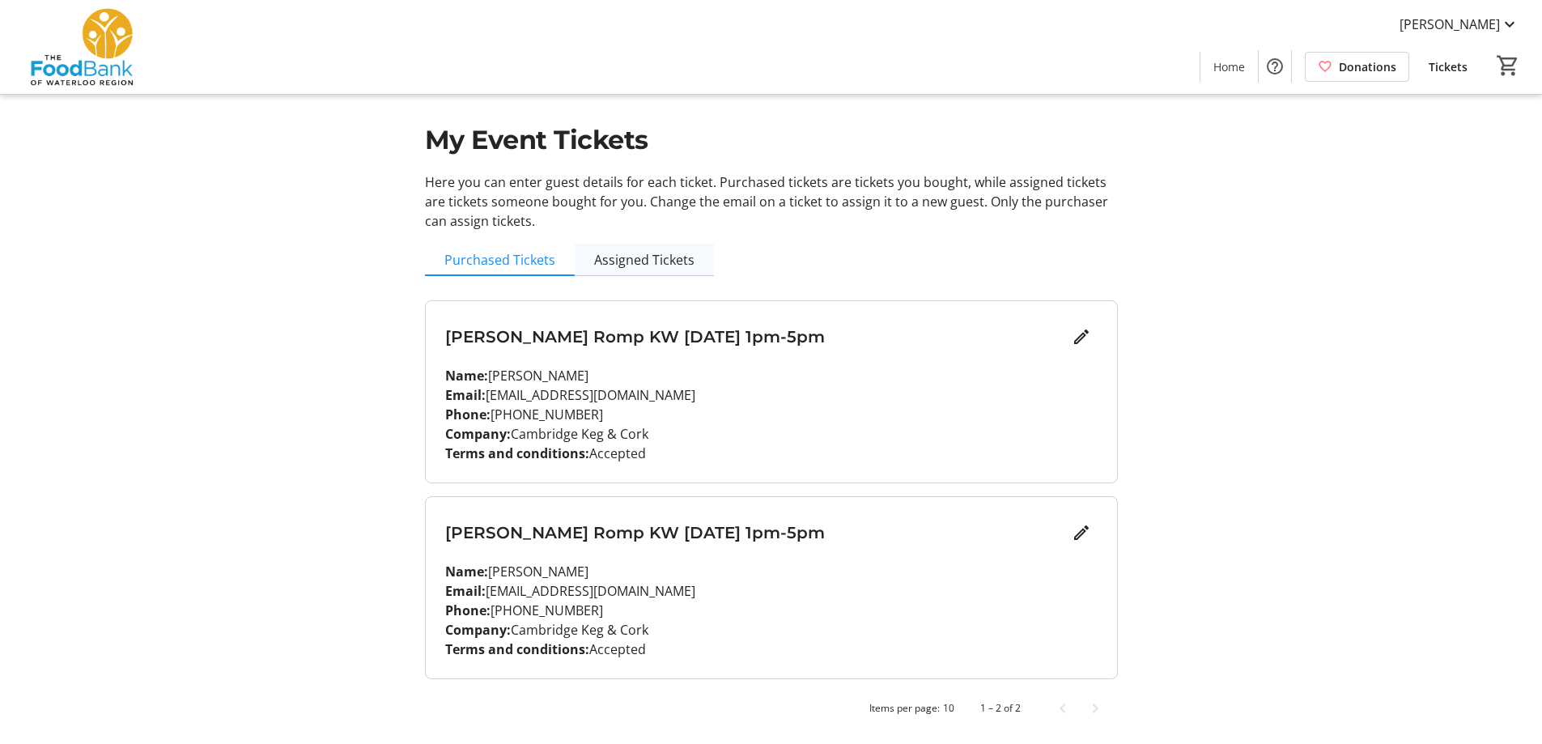
click at [639, 259] on span "Assigned Tickets" at bounding box center [644, 259] width 100 height 13
